Goal: Transaction & Acquisition: Purchase product/service

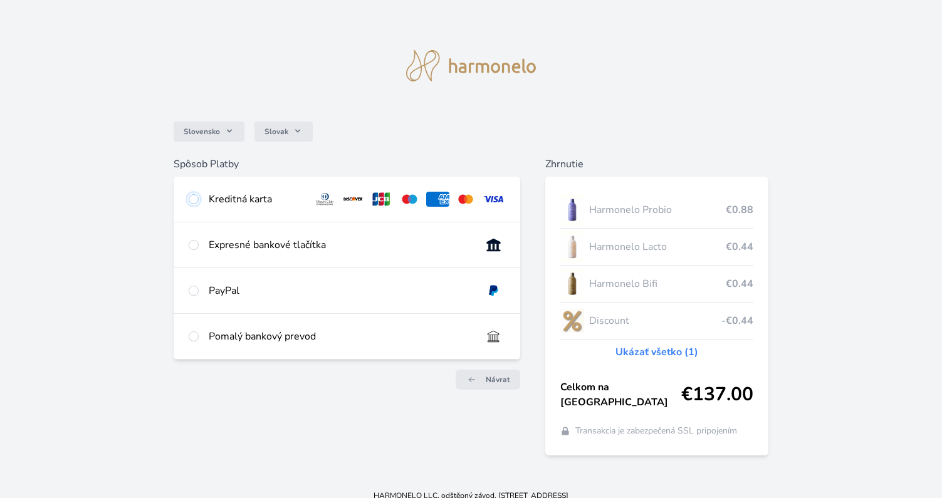
click at [196, 194] on input "radio" at bounding box center [194, 199] width 10 height 10
radio input "true"
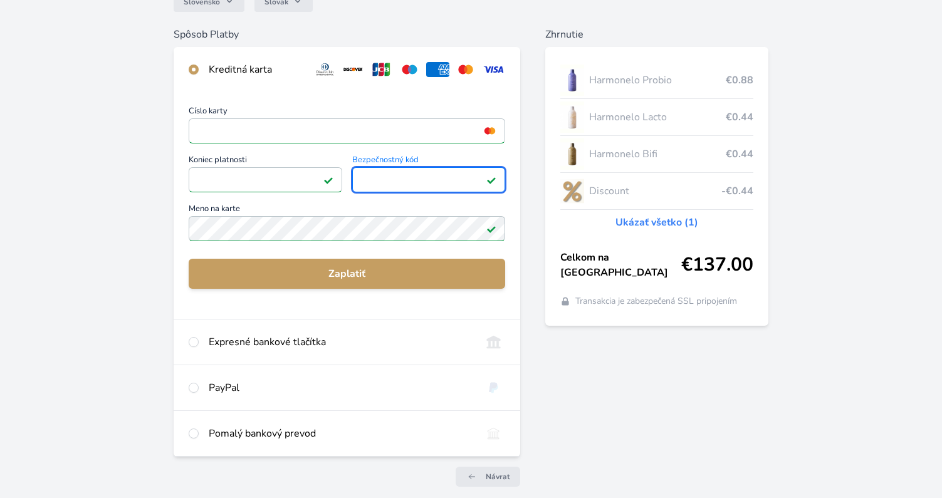
scroll to position [119, 0]
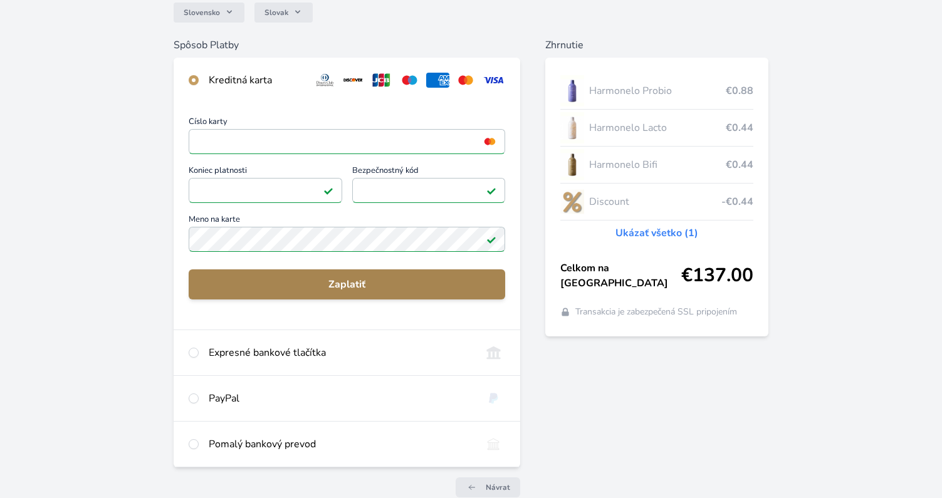
click at [351, 283] on span "Zaplatiť" at bounding box center [347, 284] width 296 height 15
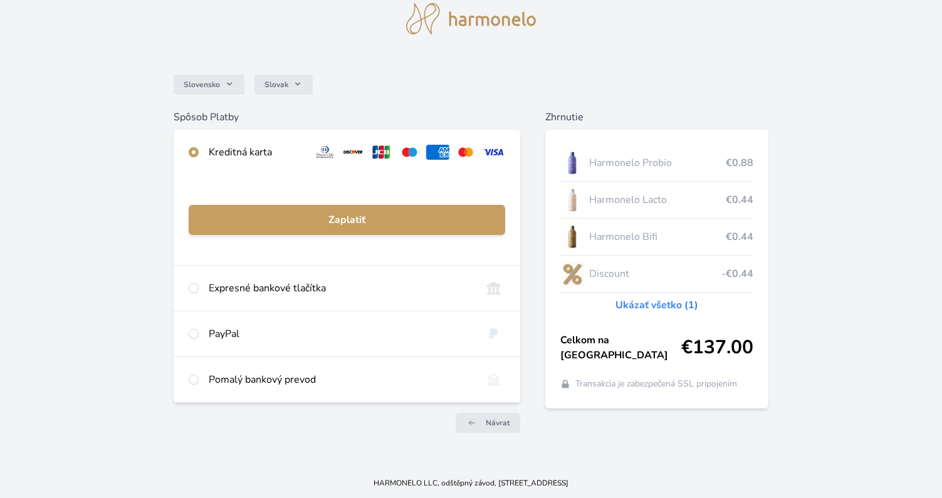
scroll to position [47, 0]
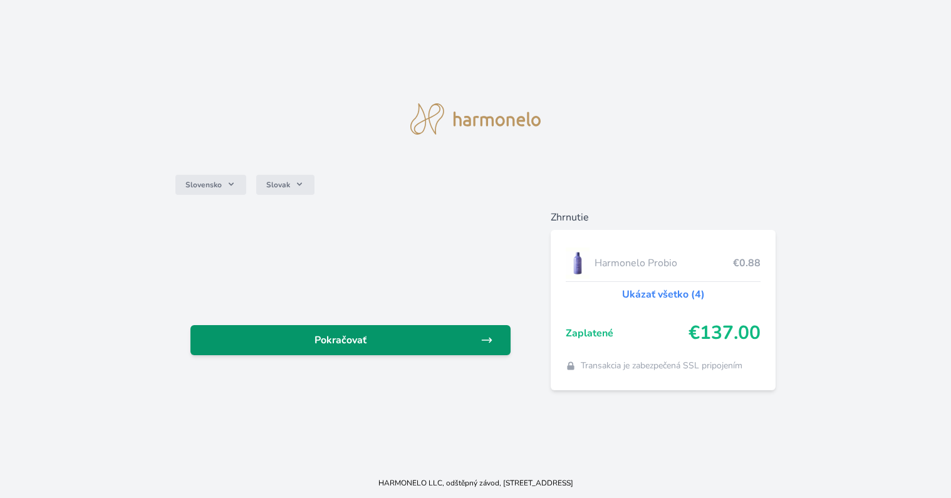
click at [418, 326] on link "Pokračovať" at bounding box center [351, 340] width 320 height 30
